Goal: Transaction & Acquisition: Subscribe to service/newsletter

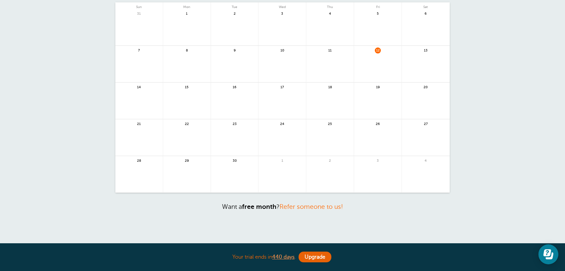
scroll to position [17, 0]
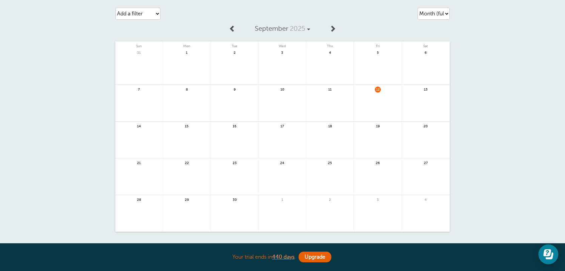
click at [42, 154] on div "Agenda Day Week Month (full view) Month (condensed) Add a filter Customer Searc…" at bounding box center [282, 141] width 565 height 286
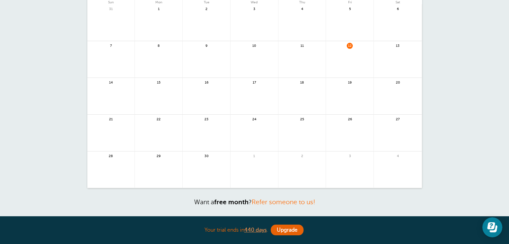
scroll to position [0, 0]
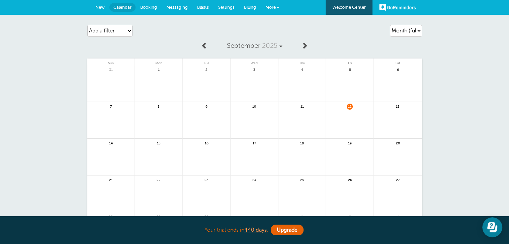
click at [479, 54] on div "Agenda Day Week Month (full view) Month (condensed) Add a filter Customer Searc…" at bounding box center [254, 158] width 509 height 286
click at [279, 45] on span at bounding box center [280, 46] width 3 height 3
click at [415, 34] on select "Agenda Day Week Month (full view) Month (condensed)" at bounding box center [406, 31] width 32 height 12
click at [390, 25] on select "Agenda Day Week Month (full view) Month (condensed)" at bounding box center [406, 31] width 32 height 12
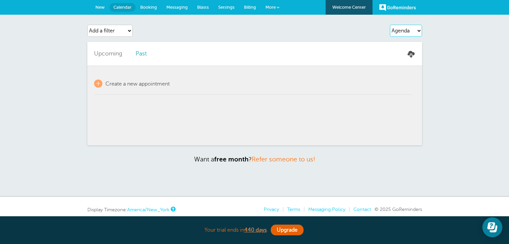
click at [400, 27] on select "Agenda Day Week Month (full view) Month (condensed)" at bounding box center [406, 31] width 32 height 12
select select "month-full"
click at [390, 25] on select "Agenda Day Week Month (full view) Month (condensed)" at bounding box center [406, 31] width 32 height 12
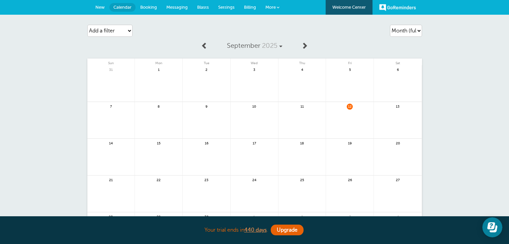
click at [443, 85] on div "Agenda Day Week Month (full view) Month (condensed) Add a filter Customer Searc…" at bounding box center [254, 158] width 509 height 286
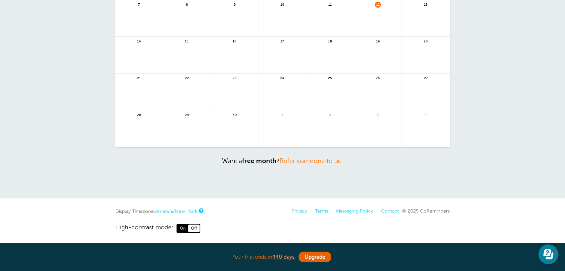
scroll to position [104, 0]
click at [521, 73] on div "Agenda Day Week Month (full view) Month (condensed) Add a filter Customer Searc…" at bounding box center [282, 54] width 565 height 286
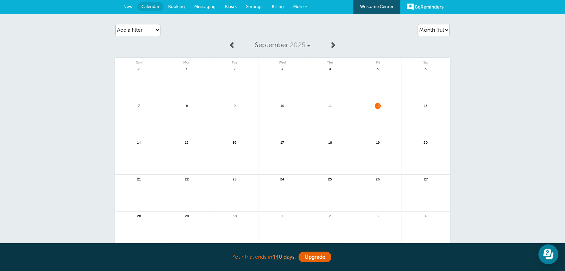
scroll to position [0, 0]
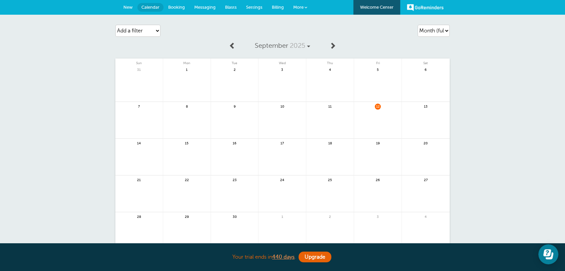
click at [276, 11] on link "Billing" at bounding box center [277, 7] width 21 height 15
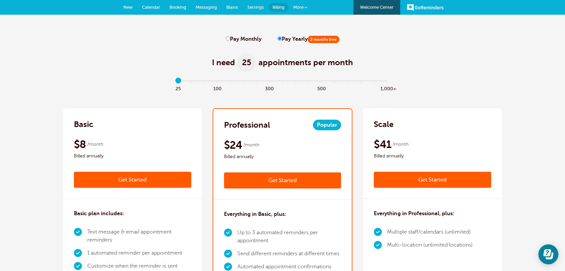
drag, startPoint x: 180, startPoint y: 80, endPoint x: 163, endPoint y: 73, distance: 18.6
click at [175, 82] on input "range" at bounding box center [283, 82] width 216 height 1
drag, startPoint x: 179, startPoint y: 80, endPoint x: 172, endPoint y: 82, distance: 7.2
click at [175, 83] on input "range" at bounding box center [283, 82] width 216 height 1
drag, startPoint x: 178, startPoint y: 82, endPoint x: 171, endPoint y: 81, distance: 7.1
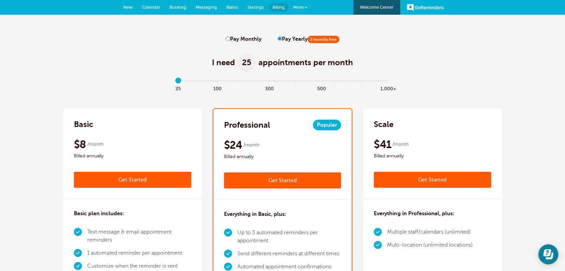
click at [175, 82] on input "range" at bounding box center [283, 82] width 216 height 1
type input "0"
drag, startPoint x: 177, startPoint y: 79, endPoint x: 152, endPoint y: 81, distance: 24.5
click at [175, 82] on input "range" at bounding box center [283, 82] width 216 height 1
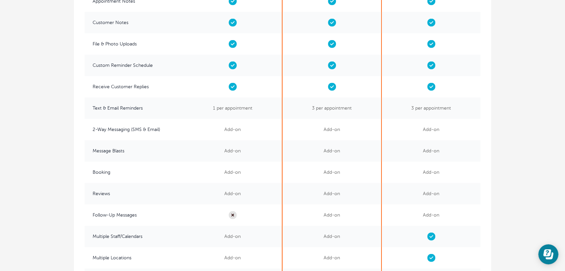
scroll to position [1474, 0]
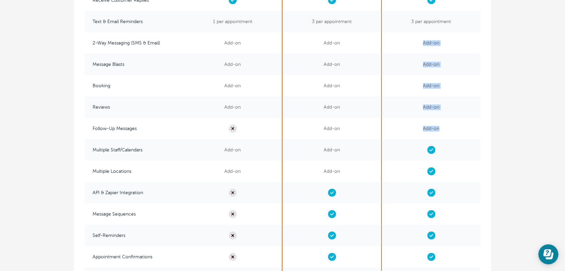
drag, startPoint x: 442, startPoint y: 132, endPoint x: 423, endPoint y: 44, distance: 89.6
click at [423, 44] on div "3 per appointment Add-on Add-on Add-on Add-on Add-on Unlimited" at bounding box center [431, 32] width 99 height 642
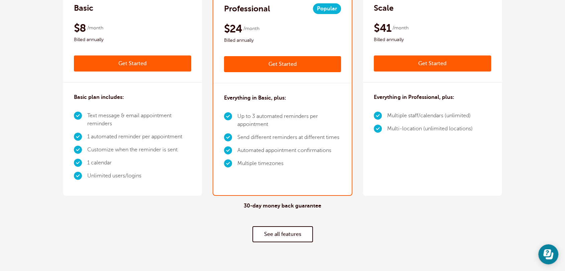
scroll to position [0, 0]
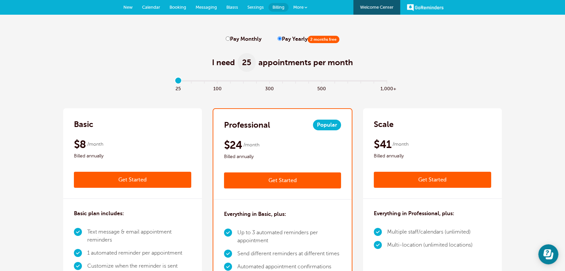
click at [228, 38] on input "Pay Monthly" at bounding box center [228, 38] width 4 height 4
radio input "true"
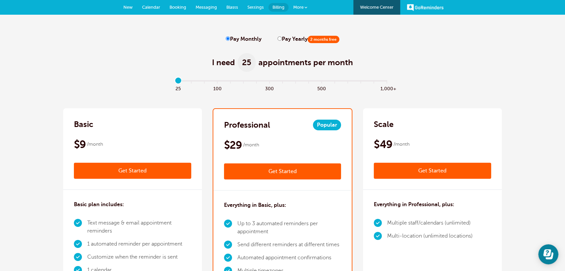
drag, startPoint x: 179, startPoint y: 83, endPoint x: 166, endPoint y: 83, distance: 13.4
click at [175, 83] on input "range" at bounding box center [283, 82] width 216 height 1
